Goal: Task Accomplishment & Management: Use online tool/utility

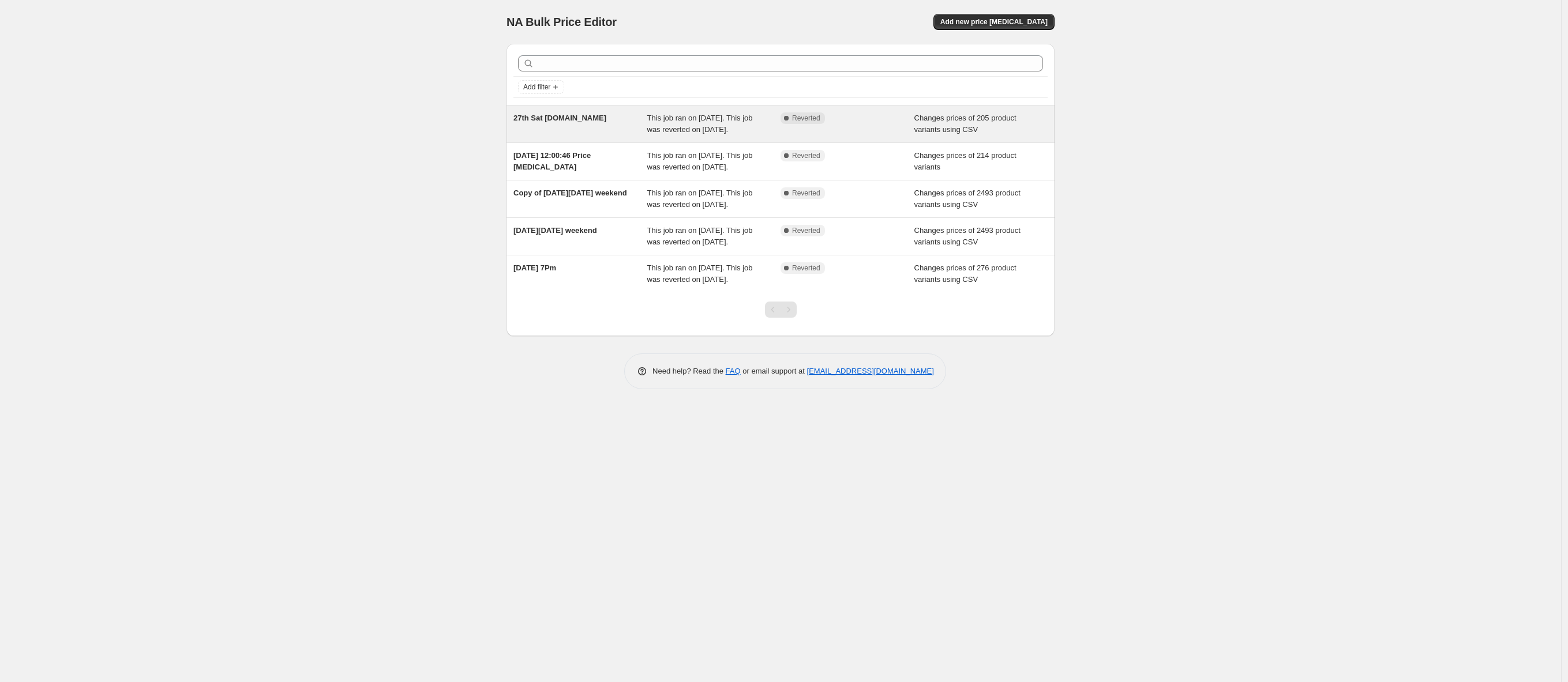
click at [754, 122] on div "This job ran on [DATE]. This job was reverted on [DATE]." at bounding box center [714, 124] width 134 height 23
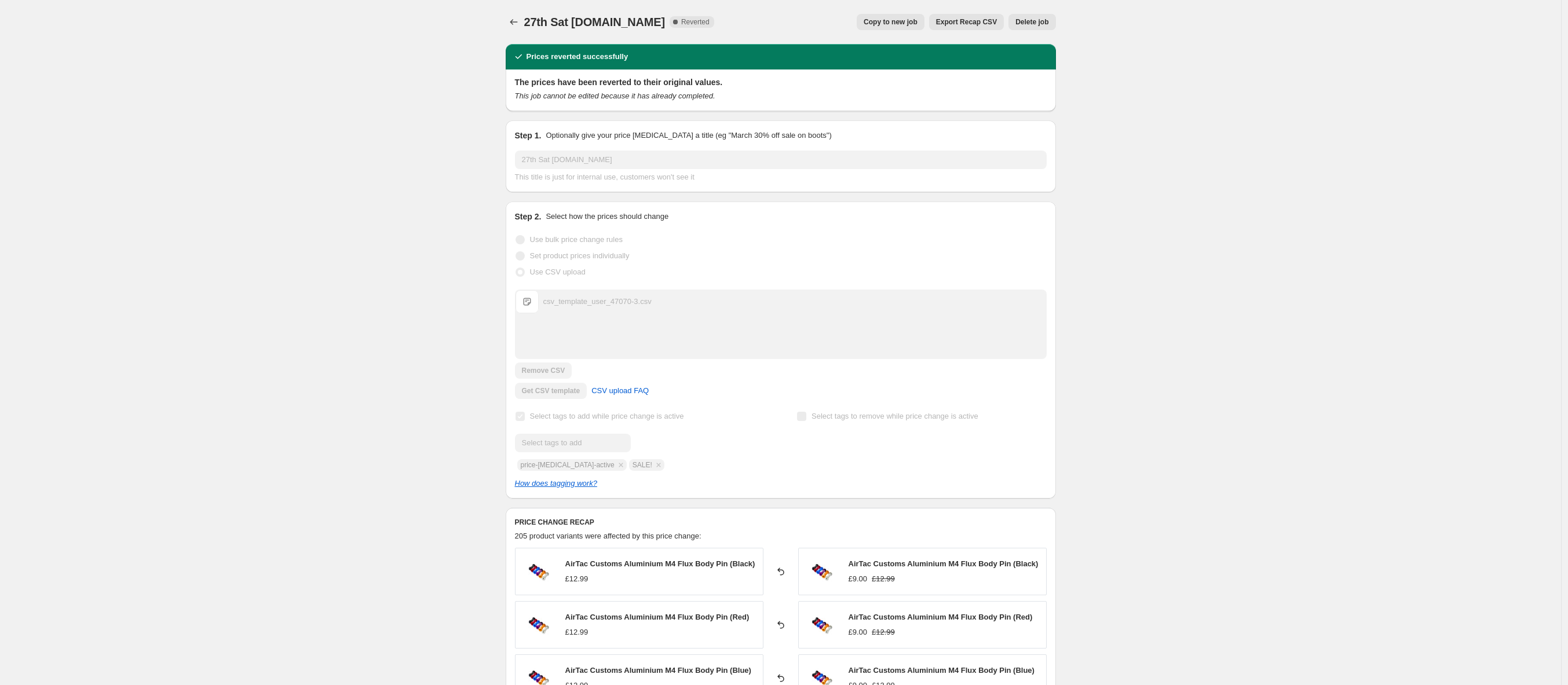
click at [916, 24] on span "Copy to new job" at bounding box center [890, 22] width 54 height 9
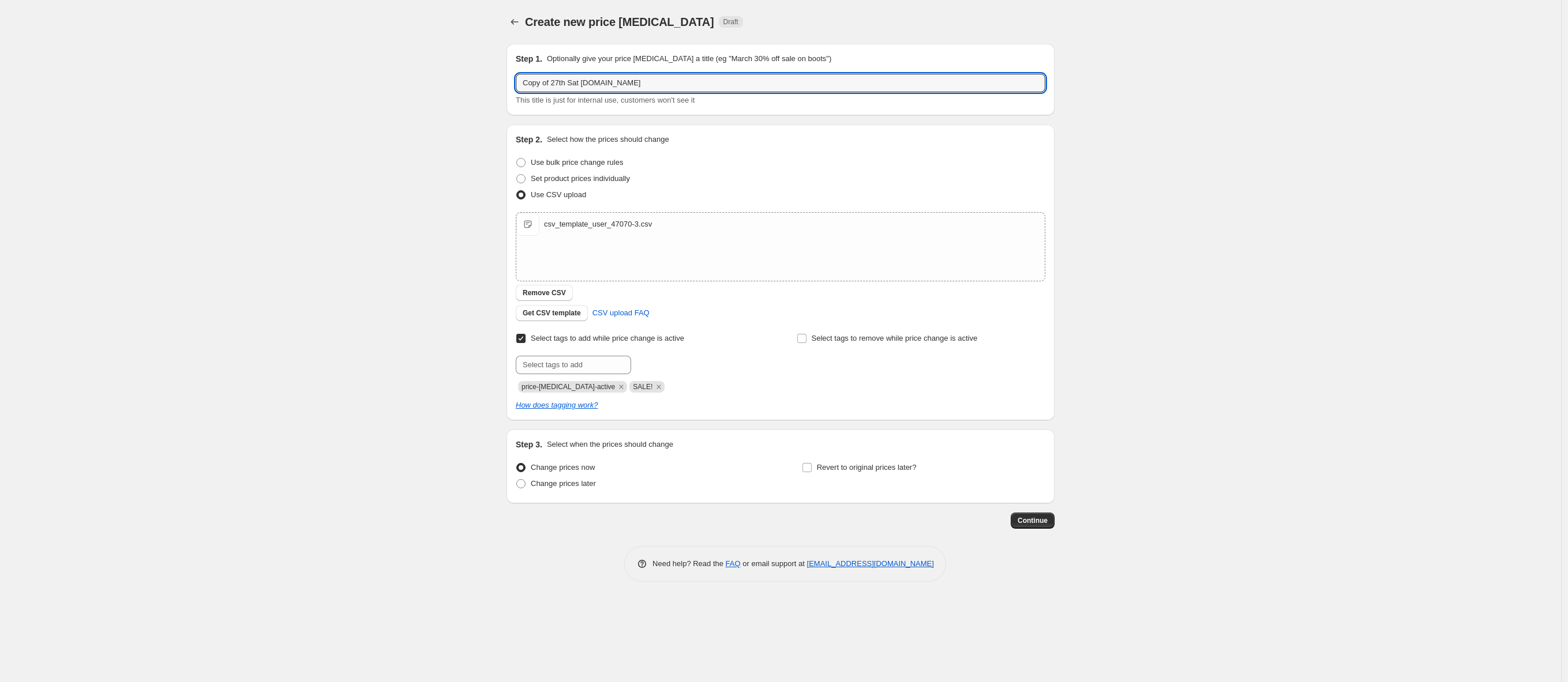
drag, startPoint x: 630, startPoint y: 89, endPoint x: 444, endPoint y: 66, distance: 187.4
click at [444, 66] on div "Create new price [MEDICAL_DATA]. This page is ready Create new price [MEDICAL_D…" at bounding box center [780, 341] width 1561 height 682
type input "SALE"
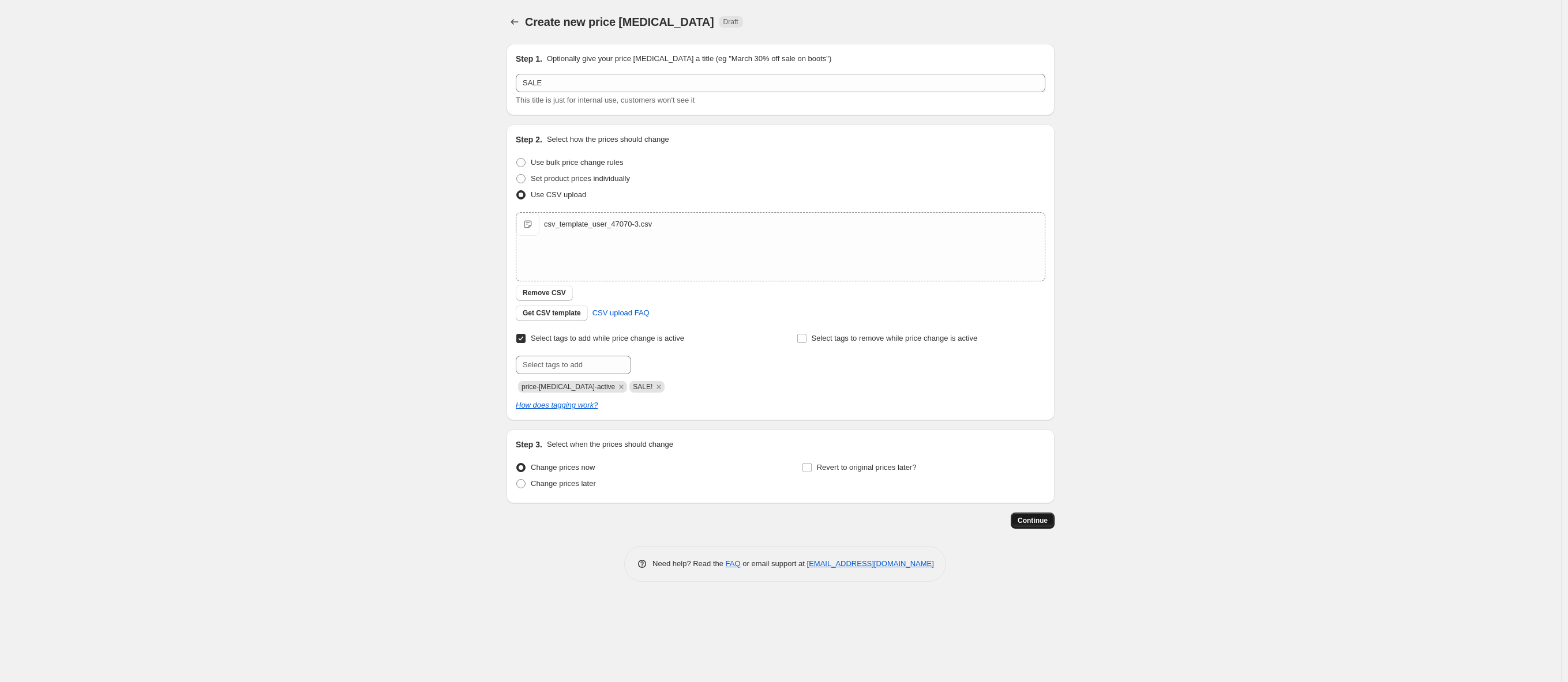
click at [1040, 522] on span "Continue" at bounding box center [1033, 520] width 30 height 9
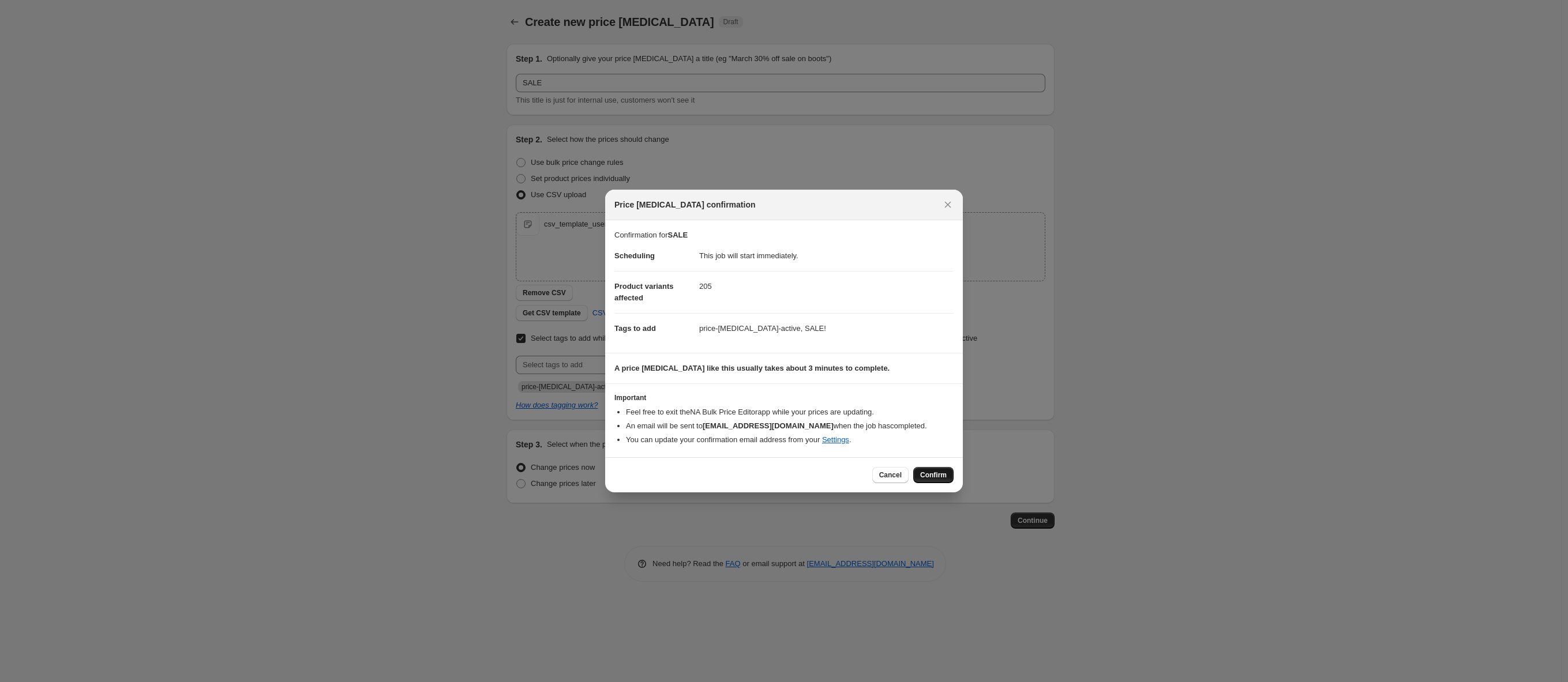
click at [930, 474] on span "Confirm" at bounding box center [933, 475] width 27 height 9
